Goal: Navigation & Orientation: Find specific page/section

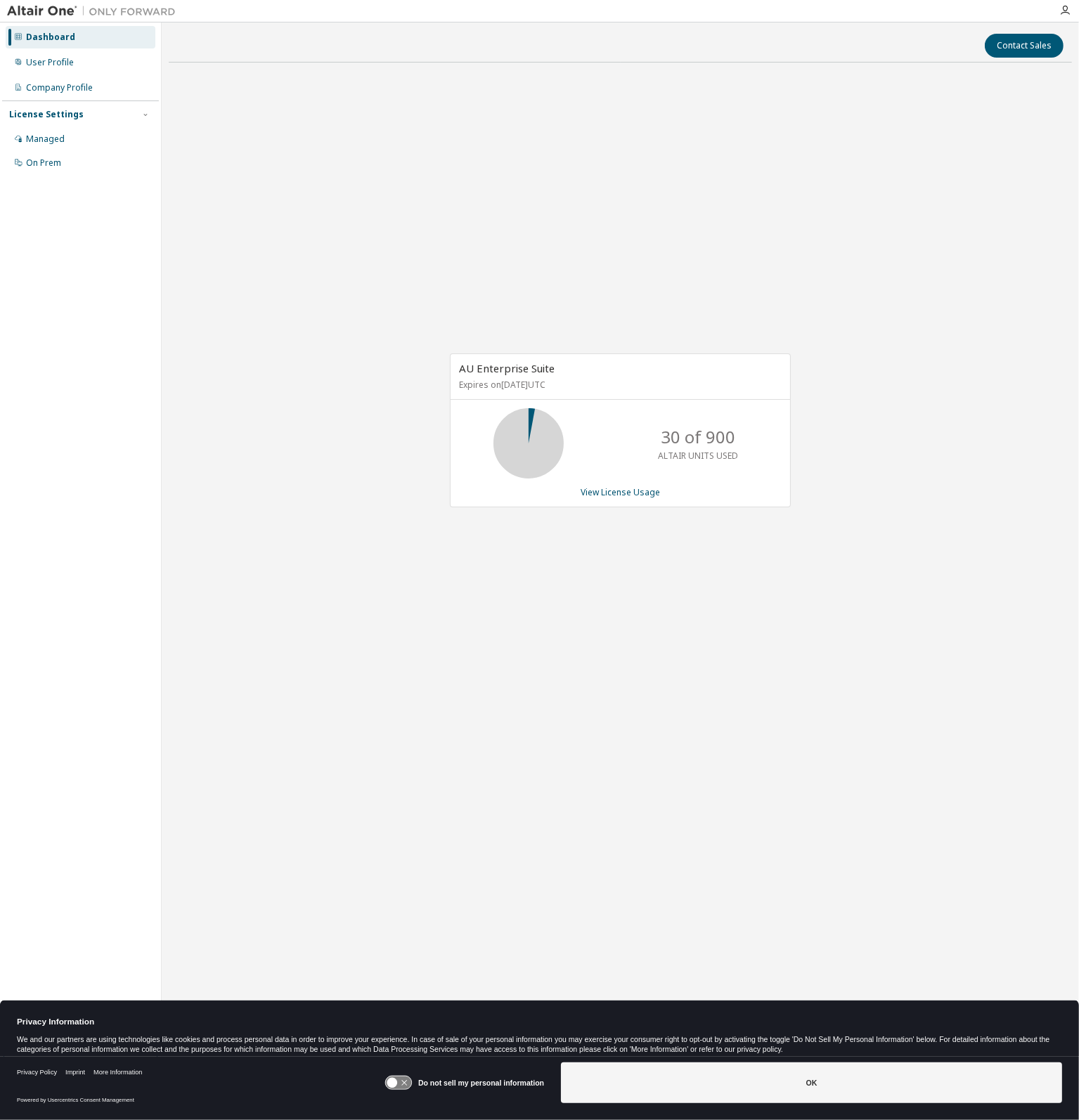
click at [604, 729] on div "AU Enterprise Suite Expires on December 22, 2025 UTC 30 of 900 ALTAIR UNITS USE…" at bounding box center [619, 437] width 903 height 728
